Goal: Information Seeking & Learning: Learn about a topic

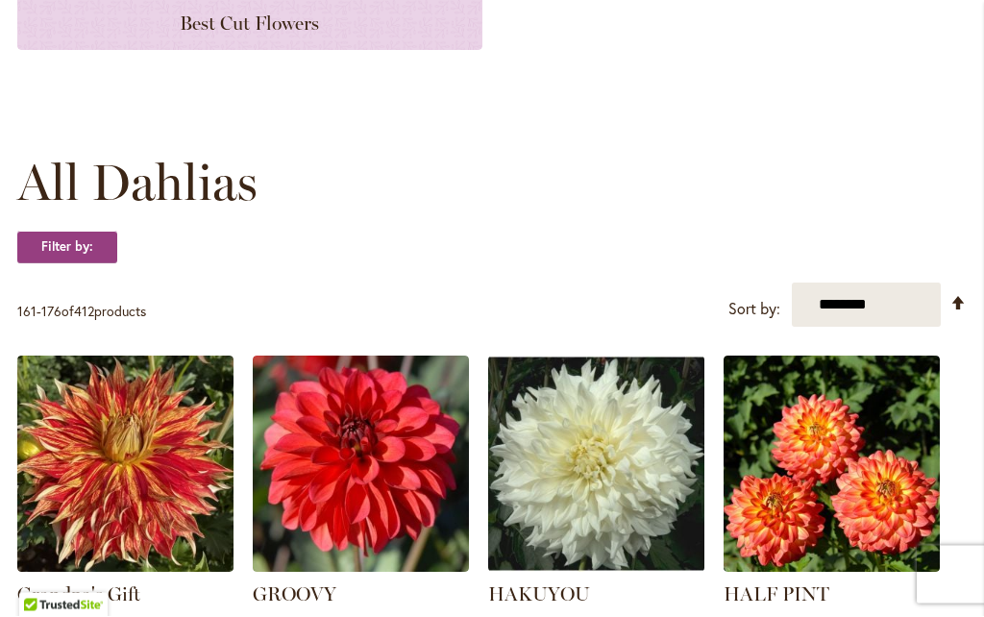
scroll to position [431, 0]
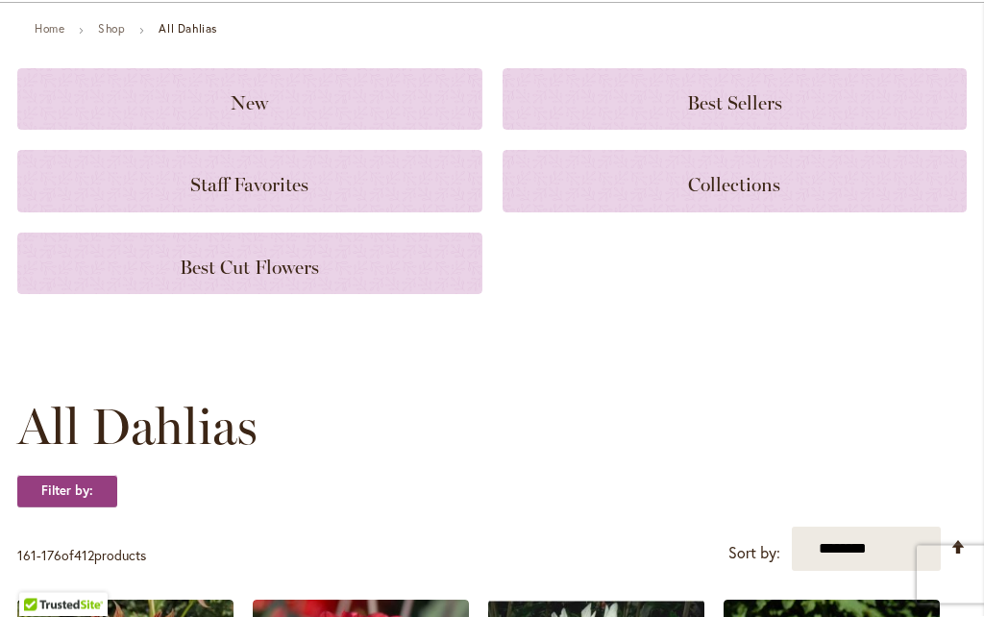
scroll to position [169, 0]
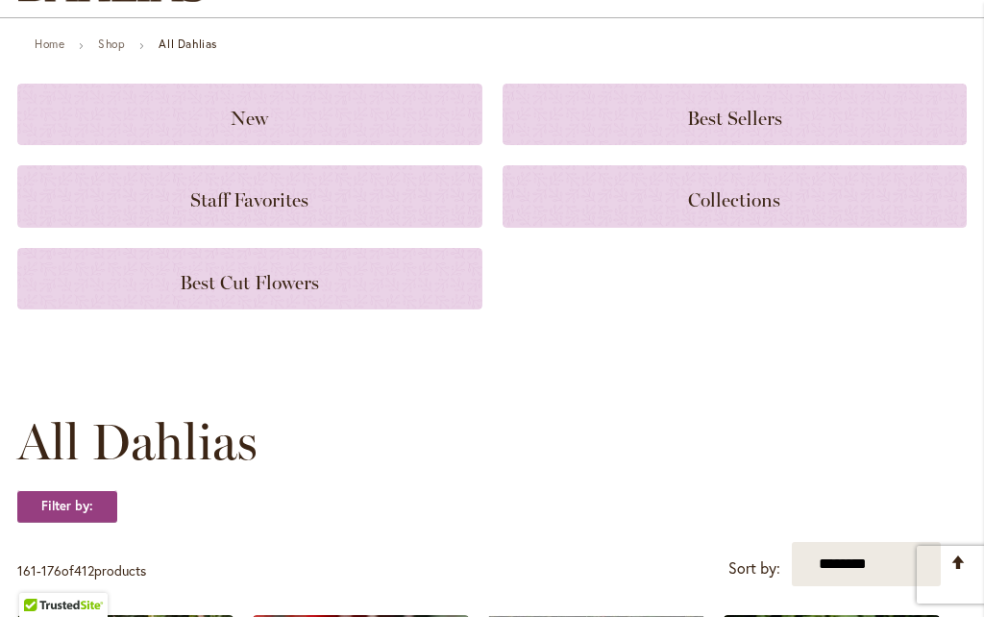
click at [194, 126] on div "New" at bounding box center [249, 114] width 465 height 61
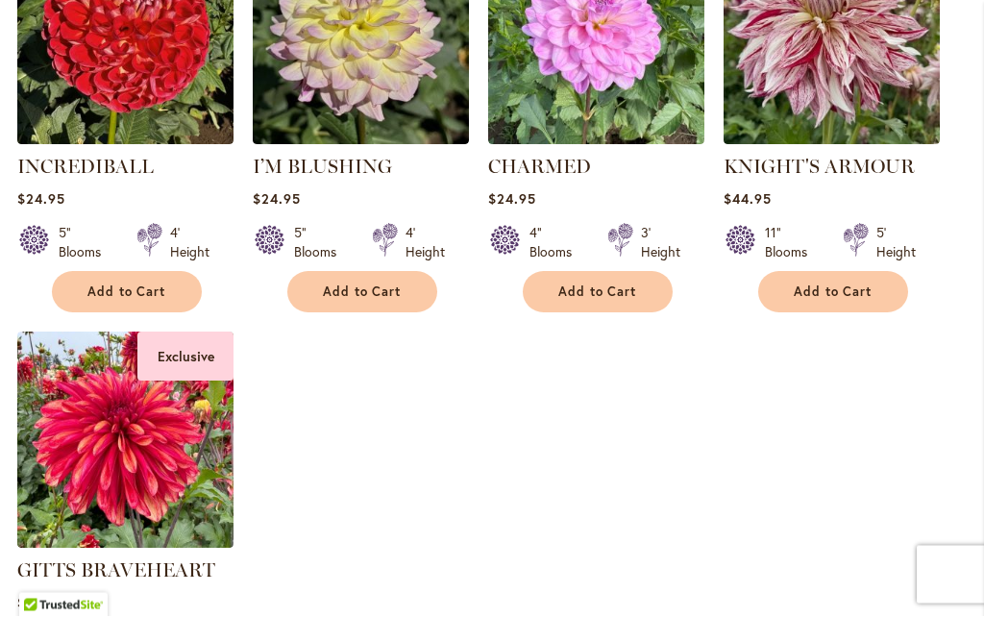
scroll to position [586, 0]
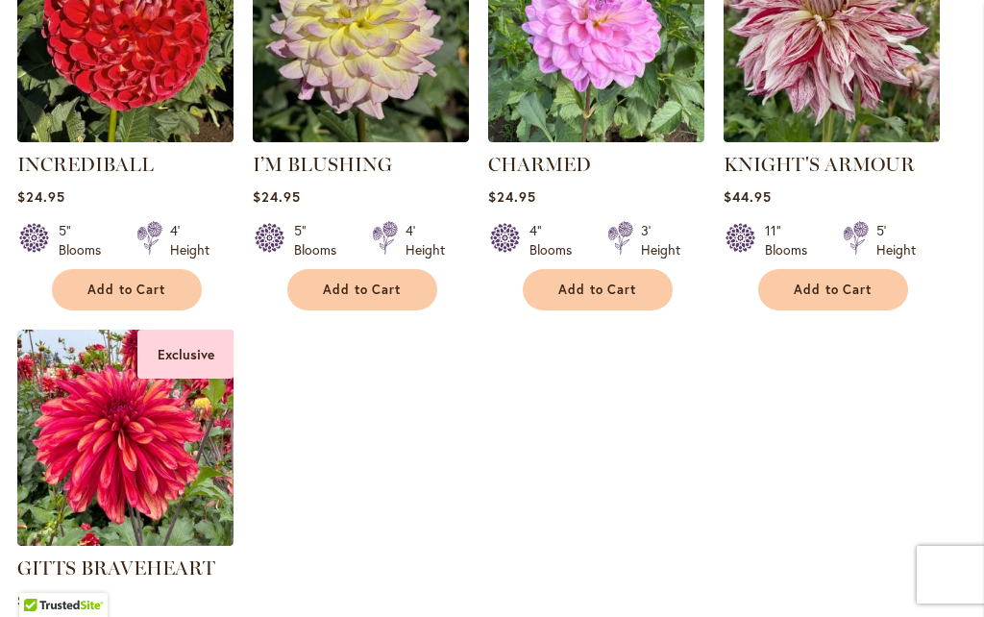
click at [85, 422] on img at bounding box center [125, 437] width 216 height 216
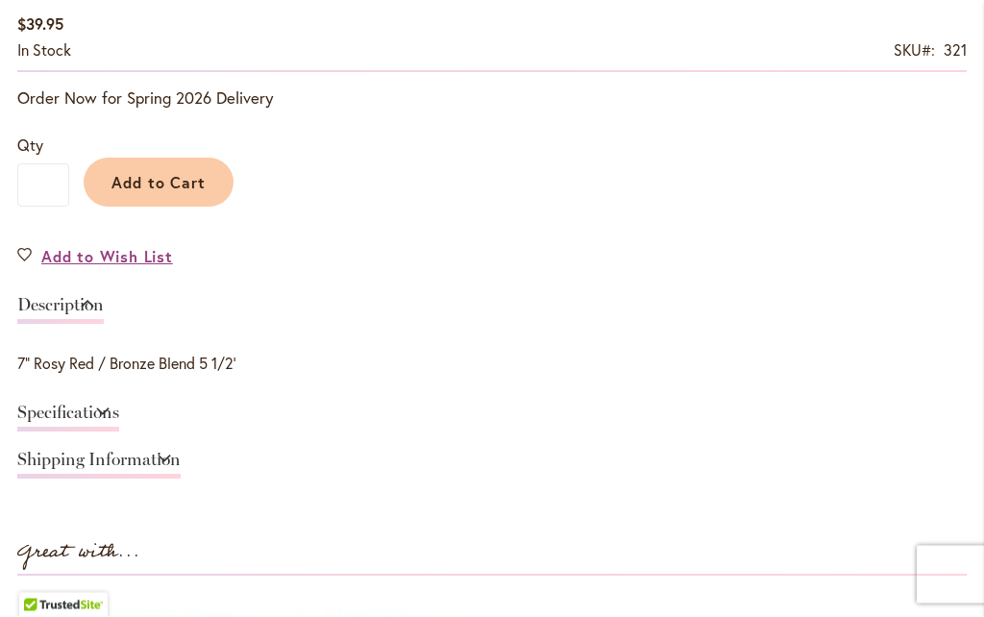
scroll to position [1352, 0]
click at [55, 415] on link "Specifications" at bounding box center [68, 417] width 102 height 28
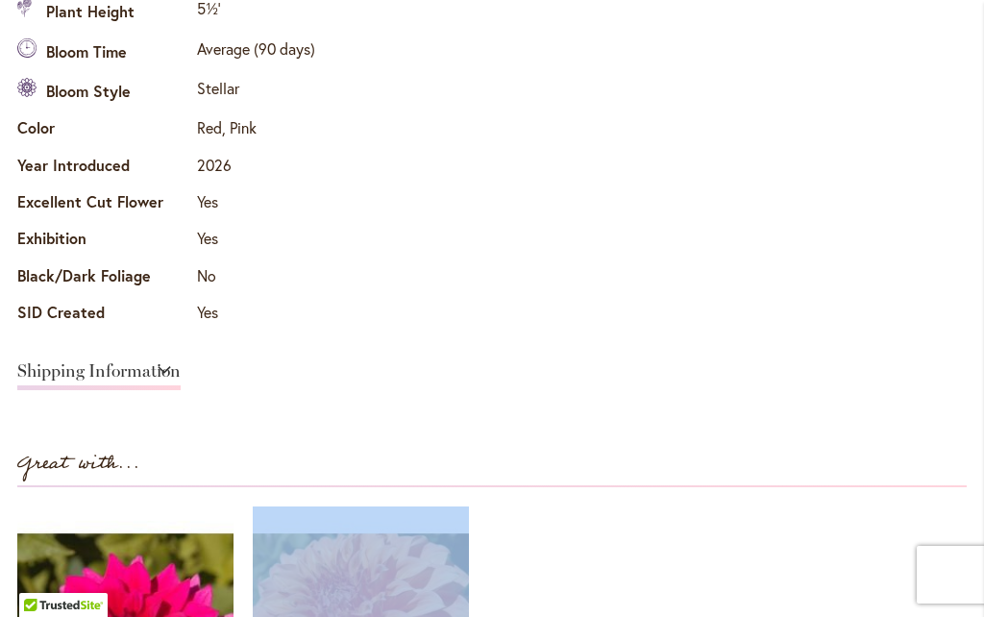
scroll to position [1790, 0]
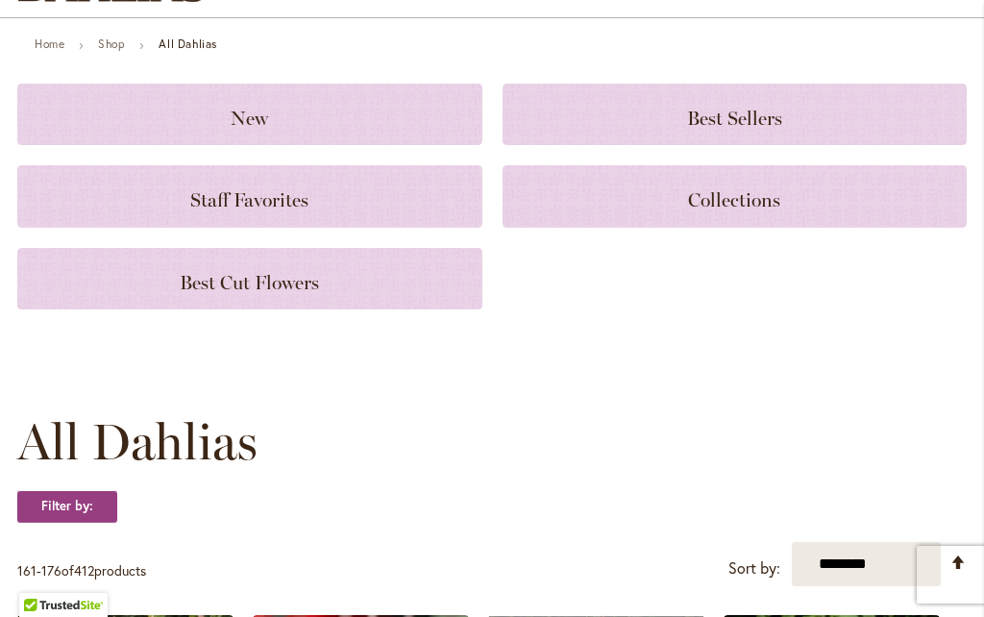
scroll to position [169, 0]
click at [142, 195] on h3 "Staff Favorites" at bounding box center [249, 195] width 419 height 21
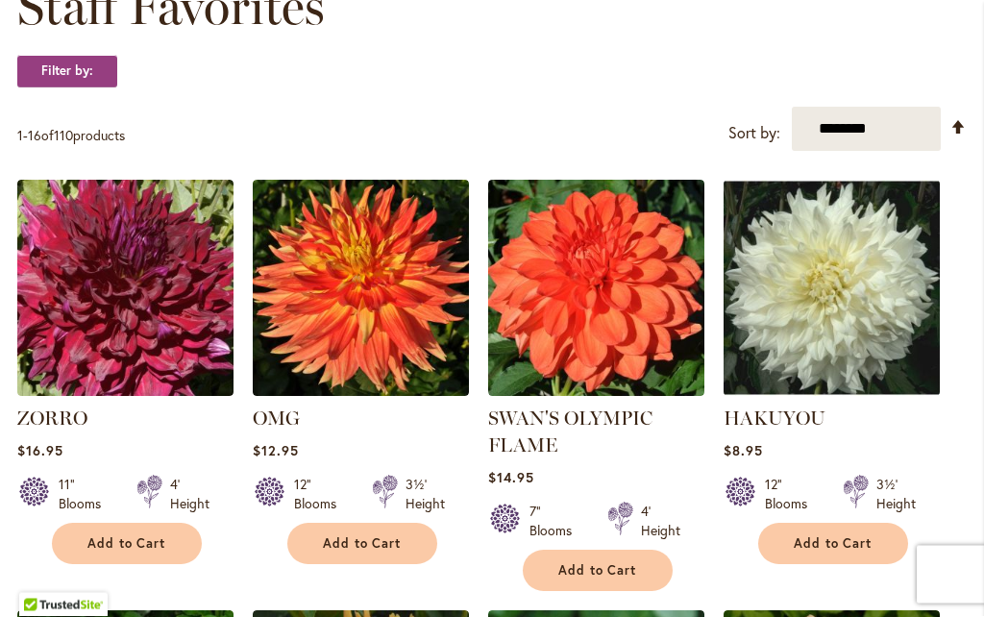
scroll to position [247, 0]
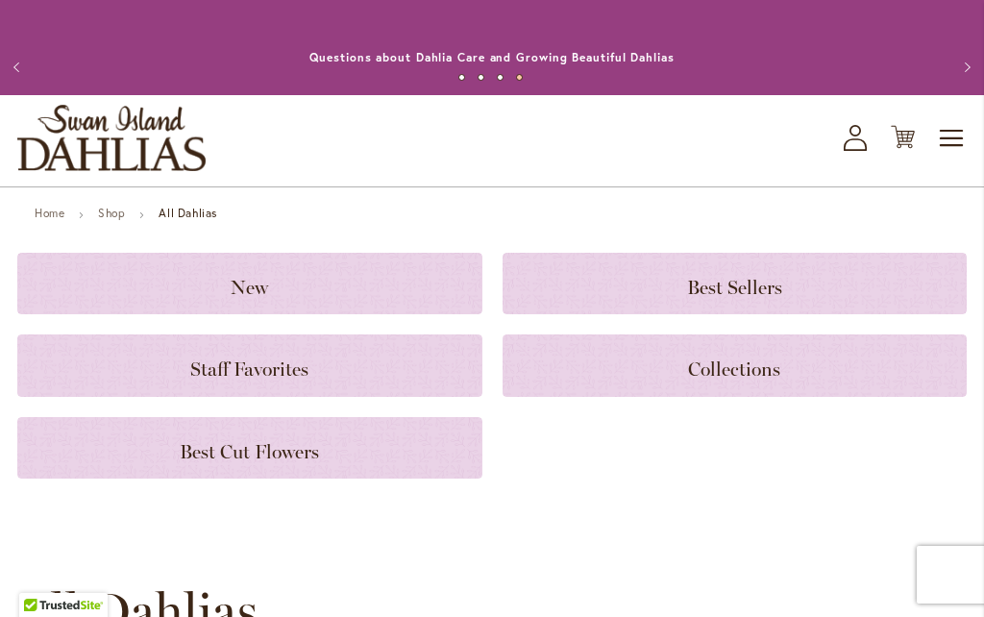
click at [141, 442] on h3 "Best Cut Flowers" at bounding box center [249, 447] width 419 height 21
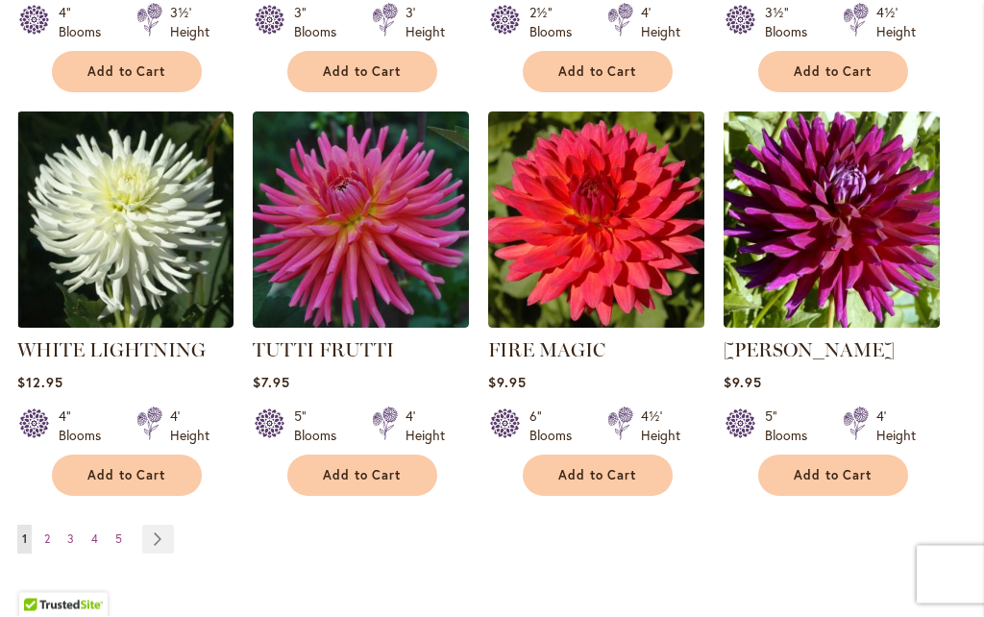
scroll to position [1611, 0]
click at [161, 546] on link "Page Next" at bounding box center [158, 538] width 32 height 29
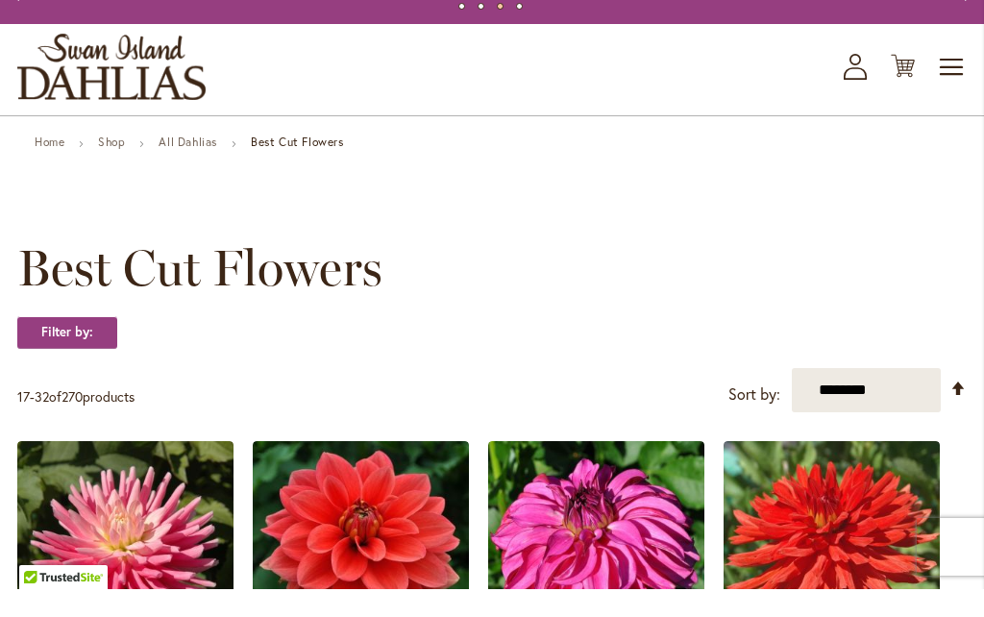
scroll to position [71, 0]
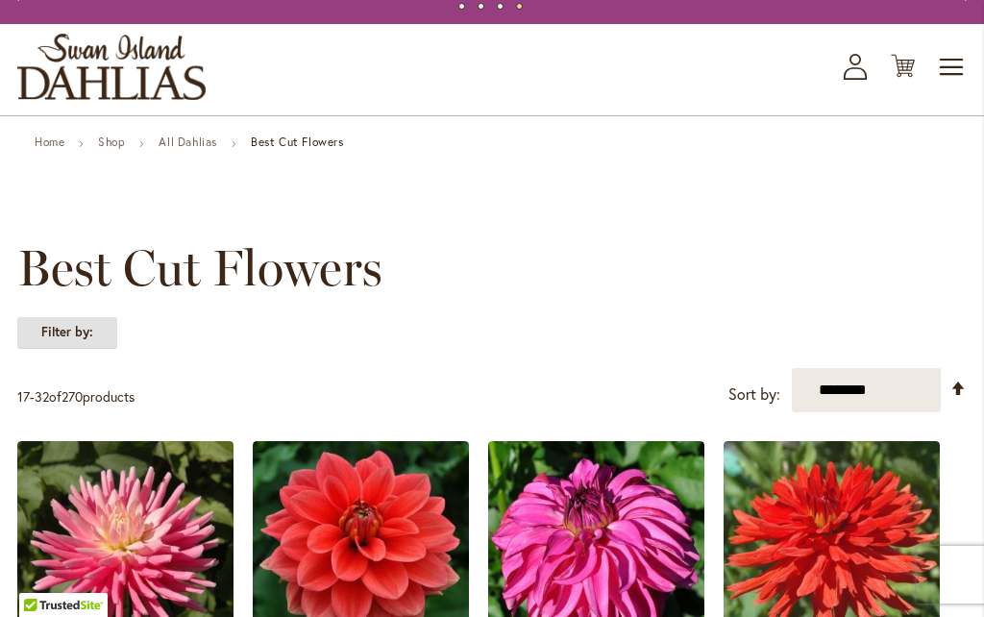
click at [50, 324] on strong "Filter by:" at bounding box center [67, 332] width 100 height 33
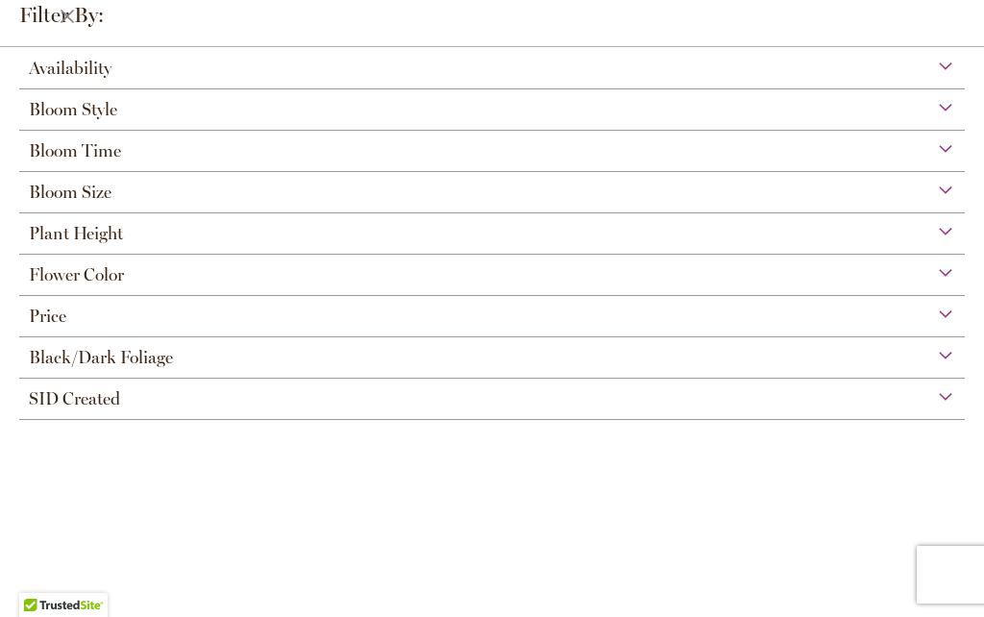
scroll to position [0, 0]
click at [41, 71] on span "Availability" at bounding box center [70, 68] width 83 height 21
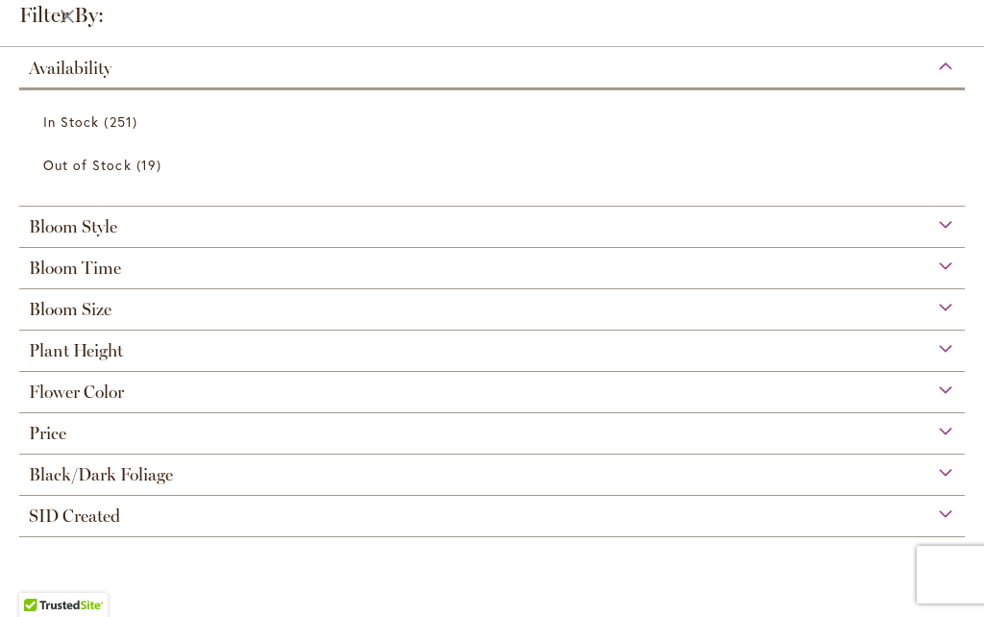
scroll to position [53, 0]
click at [33, 395] on span "Flower Color" at bounding box center [76, 391] width 95 height 21
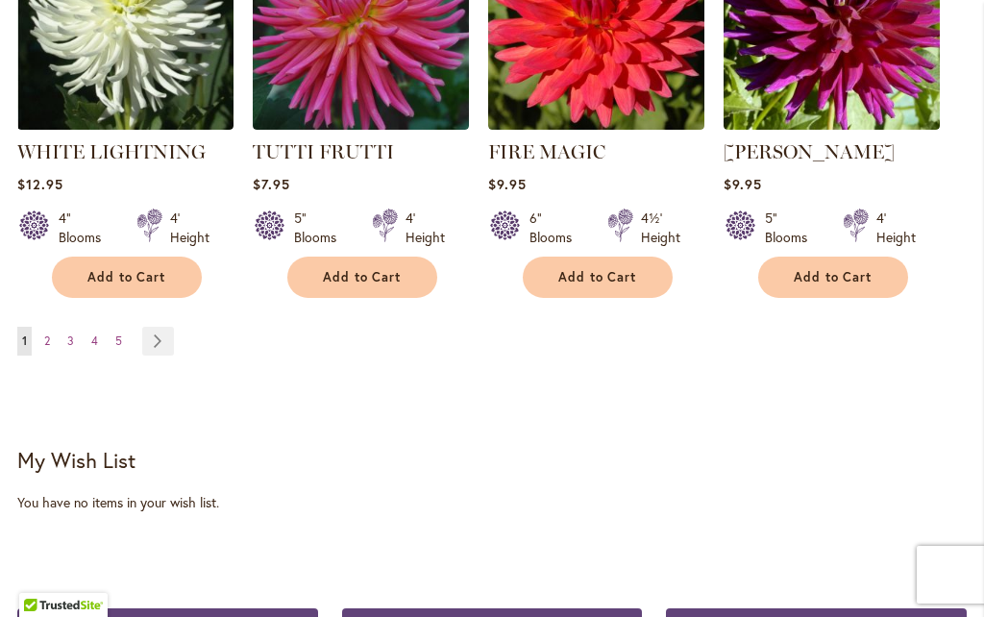
scroll to position [1805, 0]
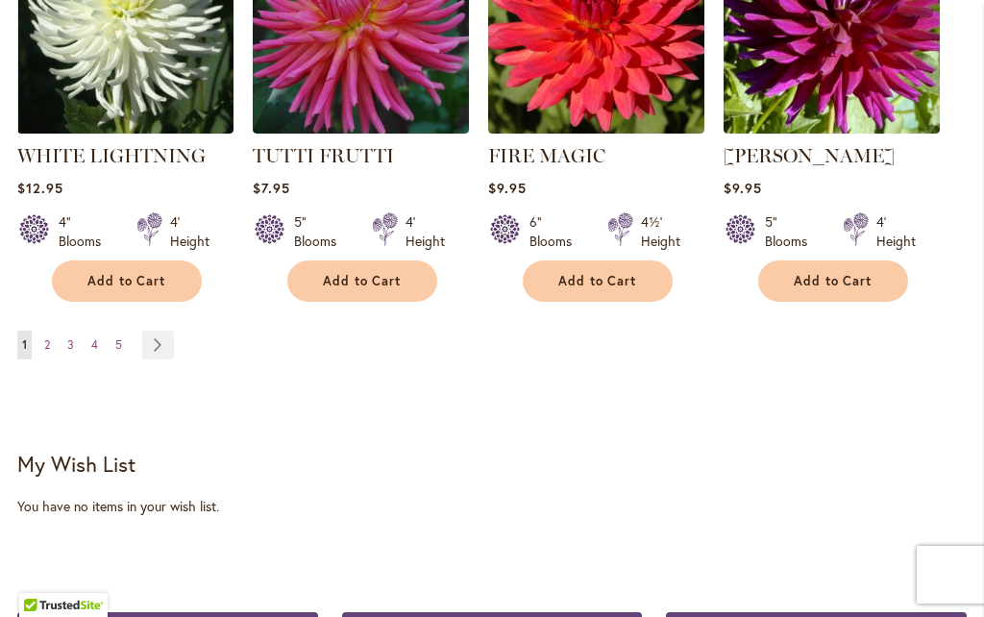
click at [148, 342] on link "Page Next" at bounding box center [158, 344] width 32 height 29
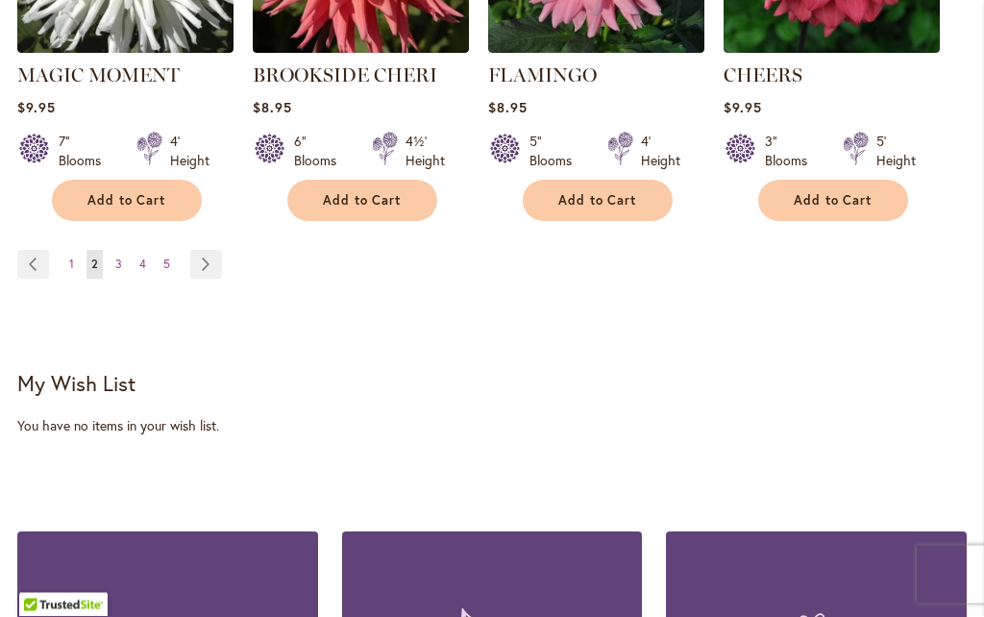
scroll to position [1885, 0]
click at [203, 258] on link "Page Next" at bounding box center [206, 264] width 32 height 29
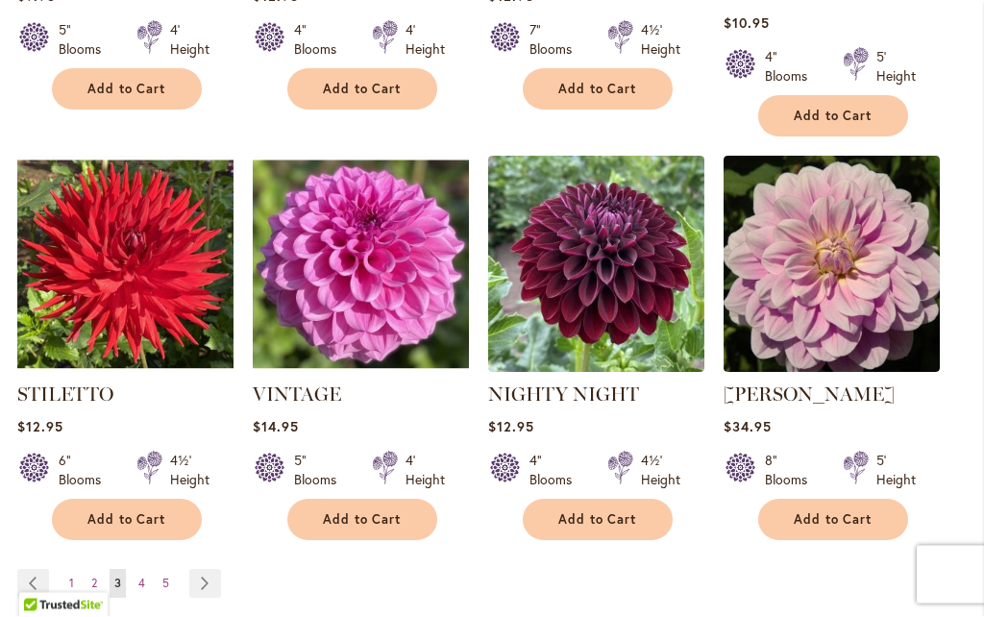
scroll to position [1621, 0]
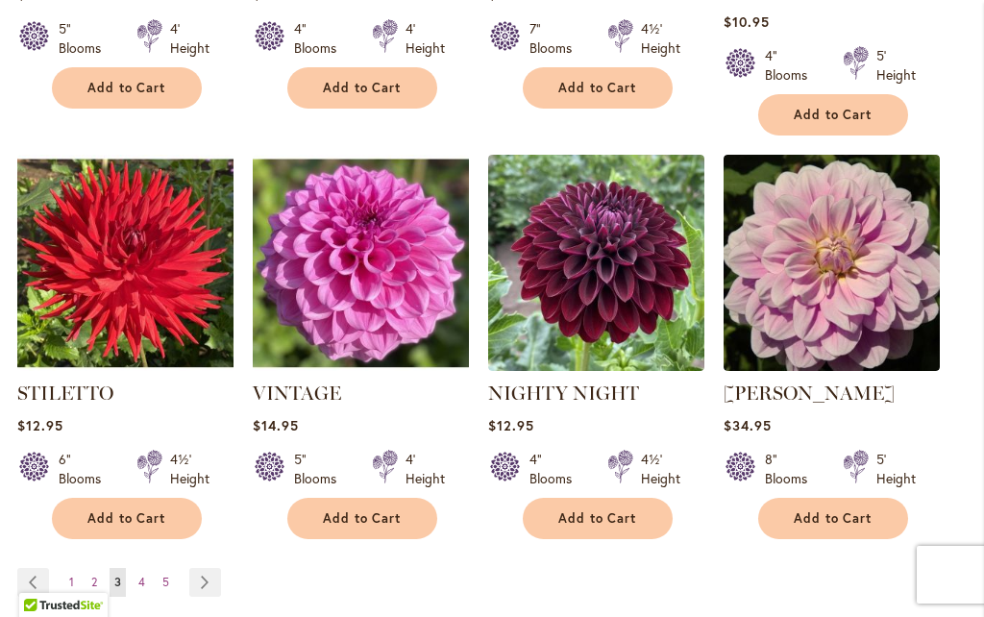
click at [196, 568] on link "Page Next" at bounding box center [205, 582] width 32 height 29
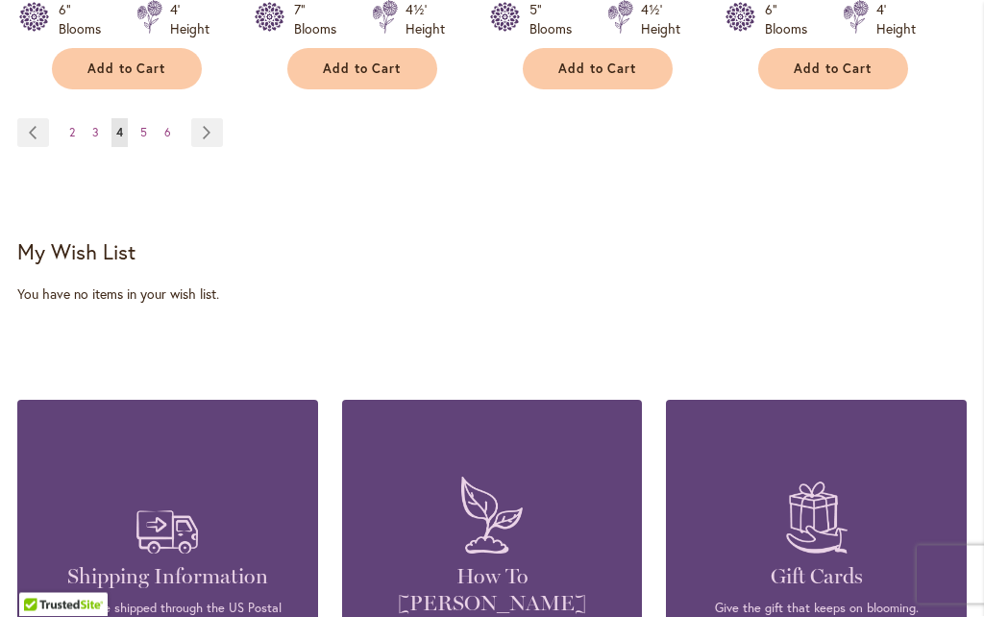
scroll to position [2044, 0]
click at [196, 123] on link "Page Next" at bounding box center [207, 132] width 32 height 29
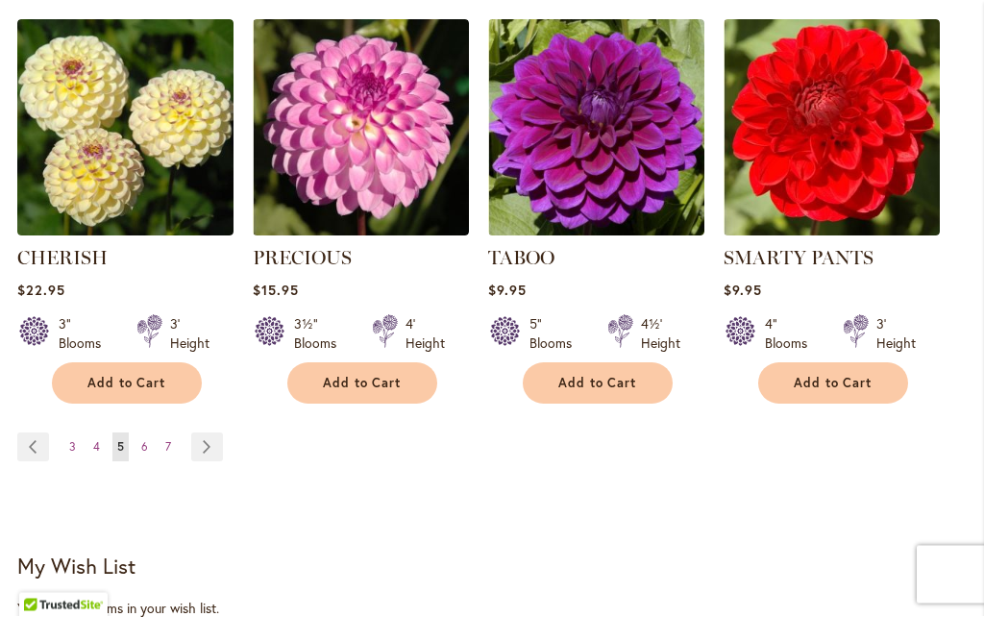
scroll to position [1757, 0]
click at [201, 432] on link "Page Next" at bounding box center [207, 446] width 32 height 29
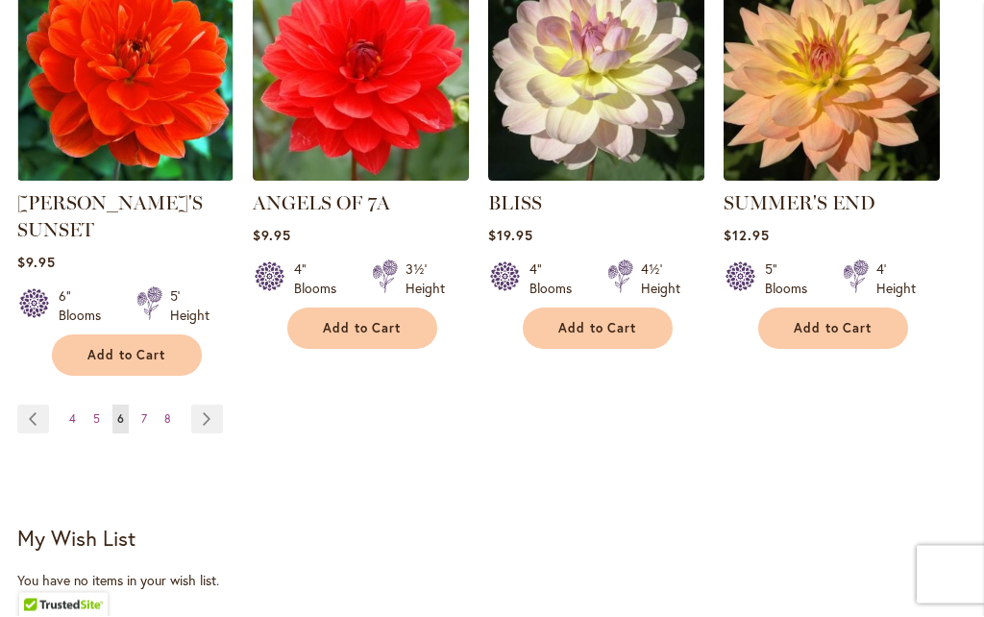
scroll to position [1838, 0]
click at [207, 404] on link "Page Next" at bounding box center [207, 418] width 32 height 29
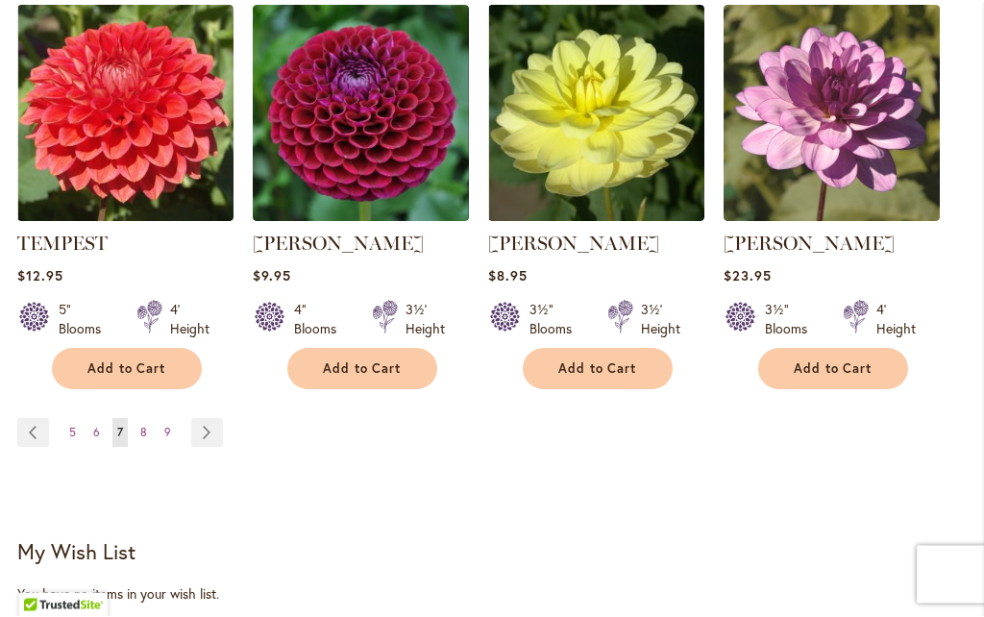
scroll to position [1769, 0]
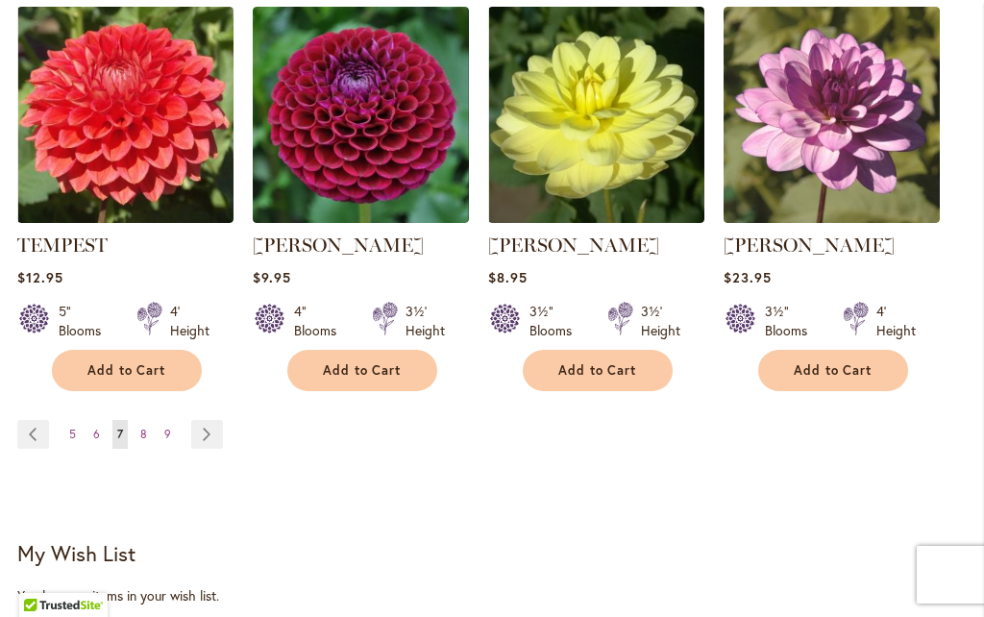
click at [207, 420] on link "Page Next" at bounding box center [207, 434] width 32 height 29
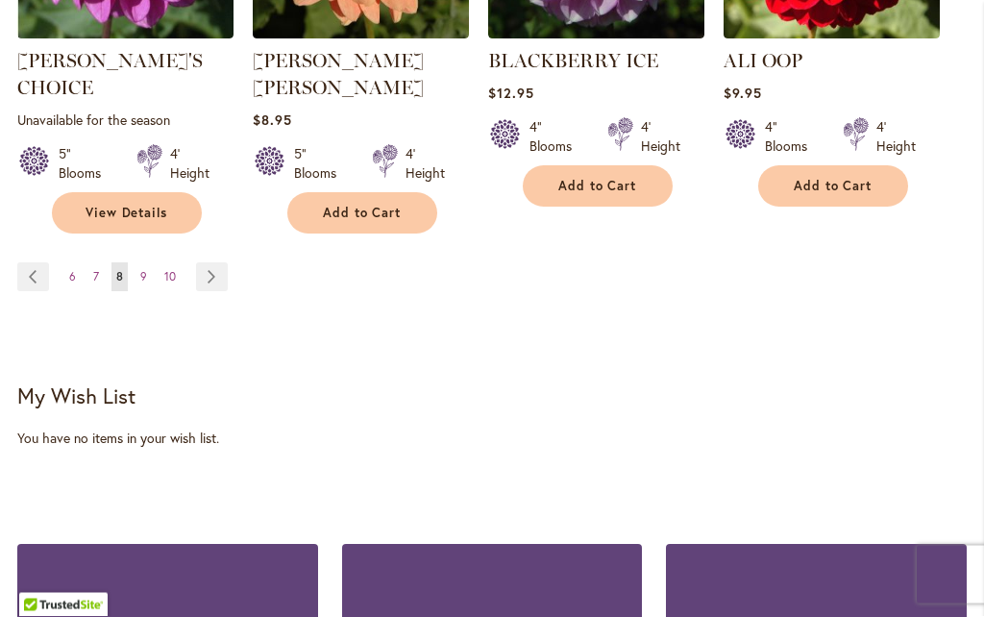
scroll to position [1902, 0]
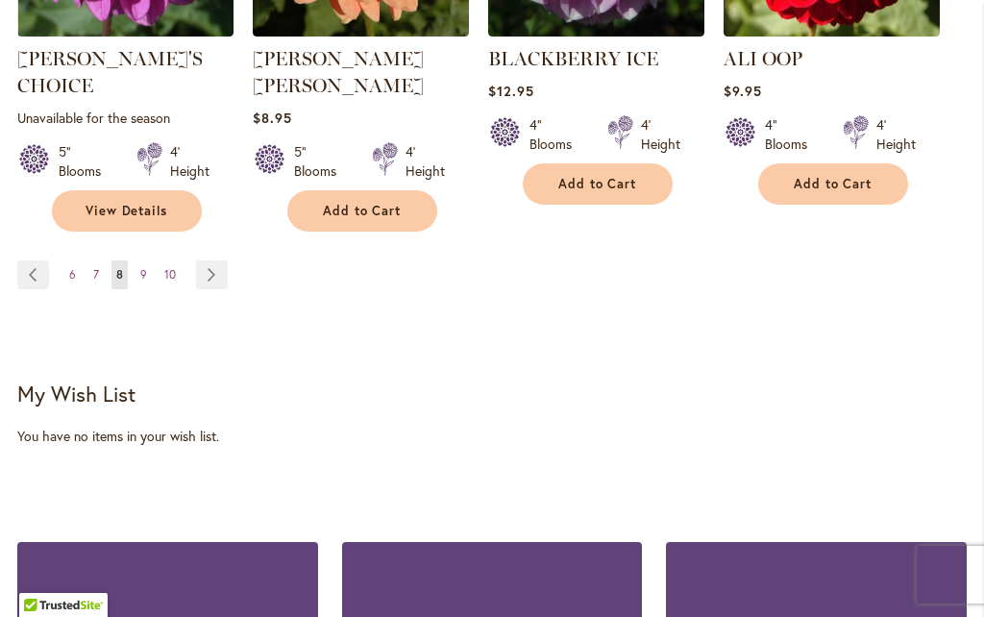
click at [208, 260] on link "Page Next" at bounding box center [212, 274] width 32 height 29
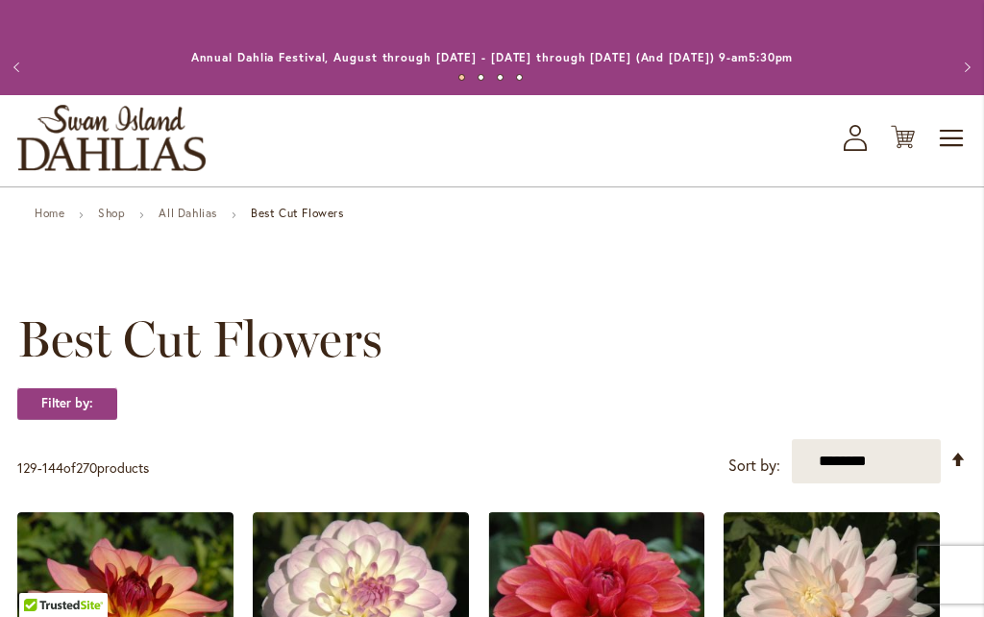
click at [906, 209] on ul "Home Shop All Dahlias Best Cut Flowers" at bounding box center [492, 215] width 914 height 17
click at [961, 148] on span "Toggle Nav" at bounding box center [951, 138] width 29 height 38
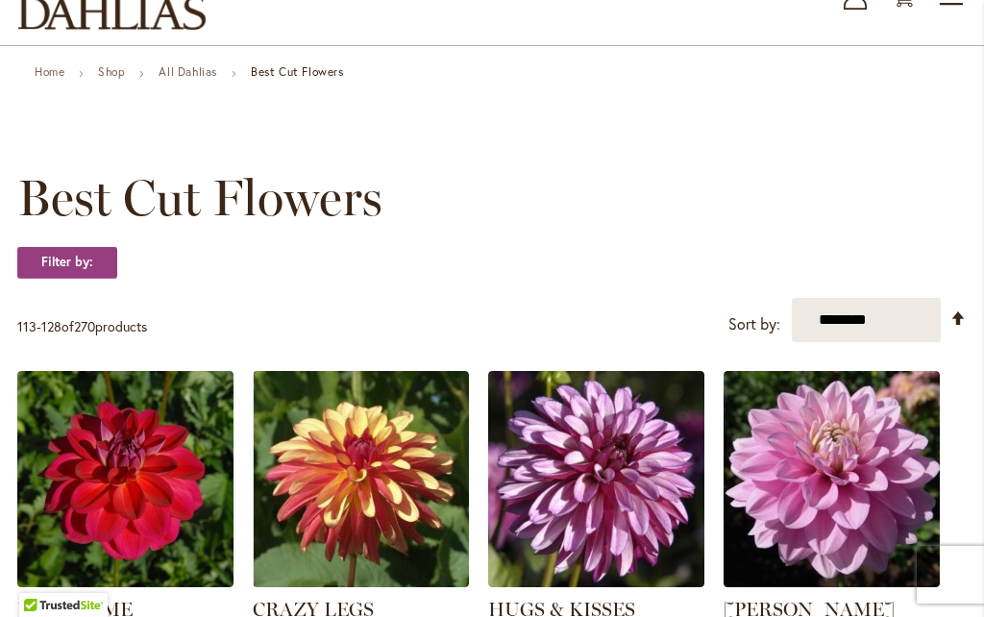
scroll to position [141, 0]
